Goal: Find specific page/section: Find specific page/section

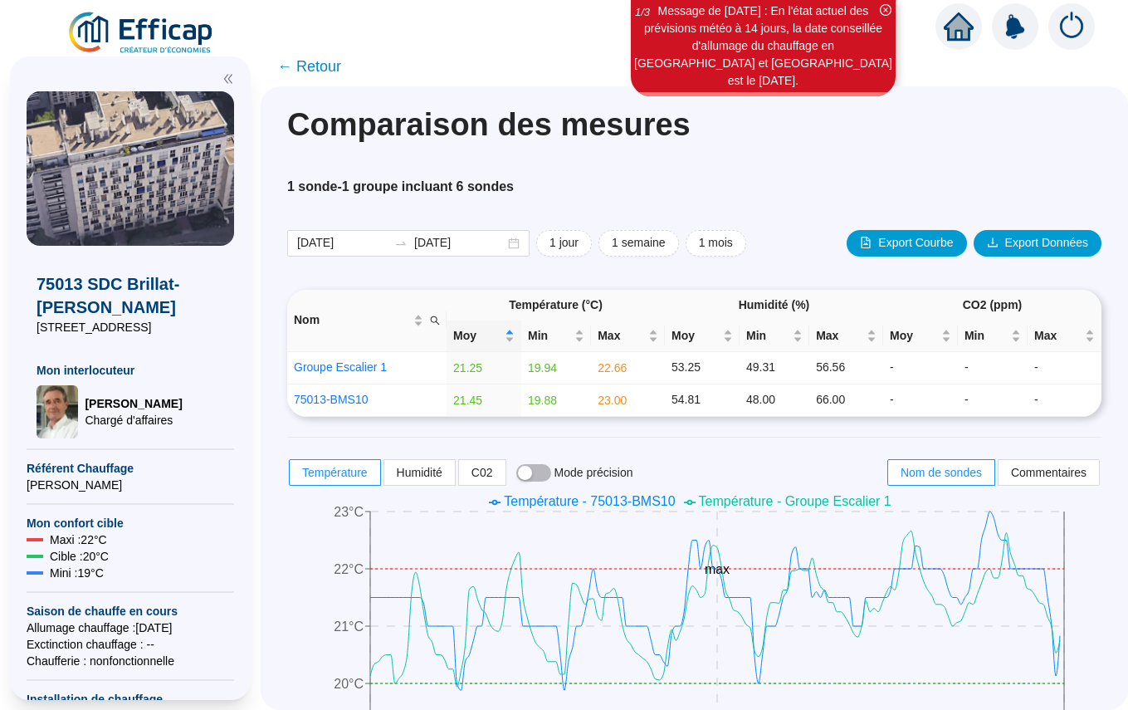
click at [318, 69] on span "← Retour" at bounding box center [309, 66] width 64 height 23
click at [961, 31] on icon "home" at bounding box center [959, 26] width 30 height 28
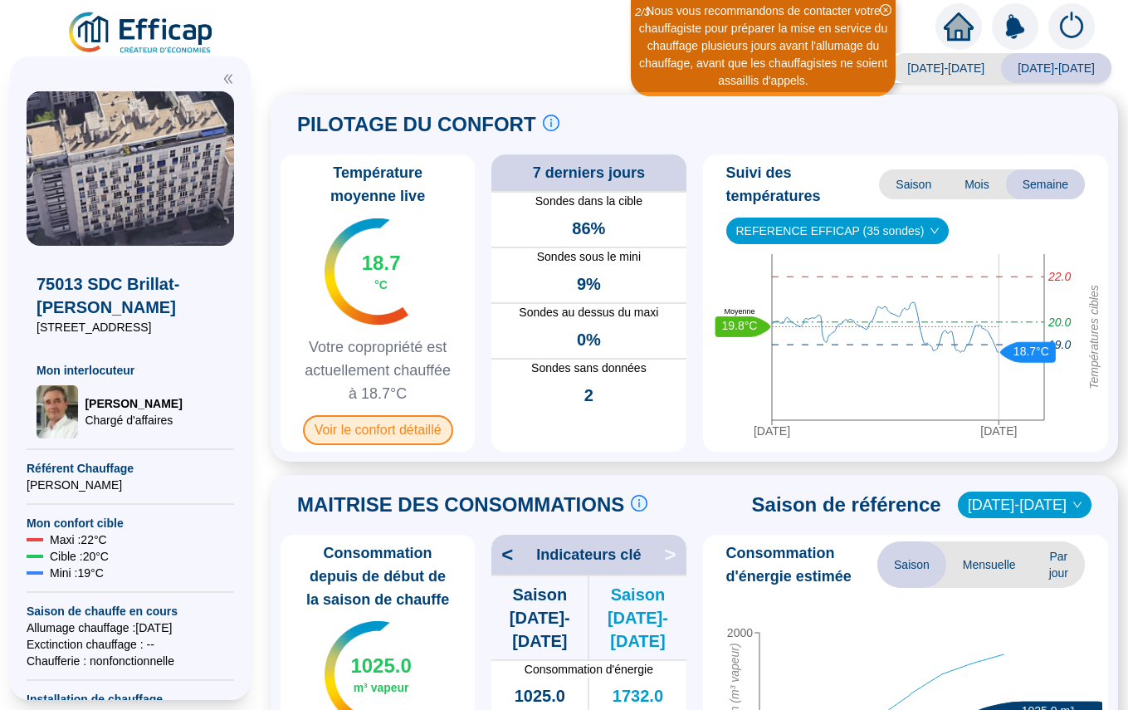
click at [394, 428] on span "Voir le confort détaillé" at bounding box center [378, 430] width 150 height 30
